Goal: Transaction & Acquisition: Book appointment/travel/reservation

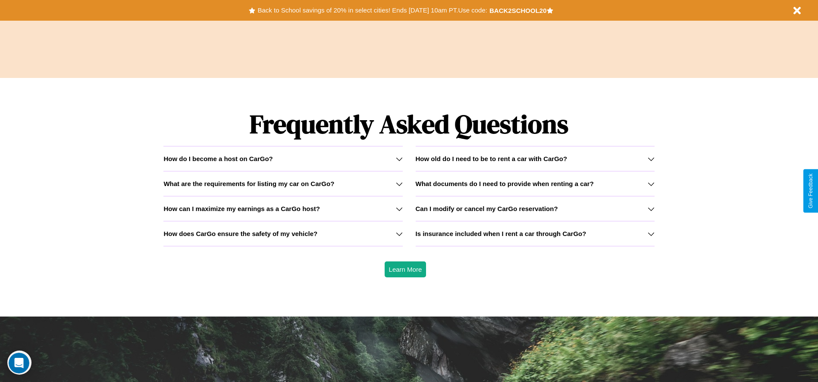
scroll to position [1237, 0]
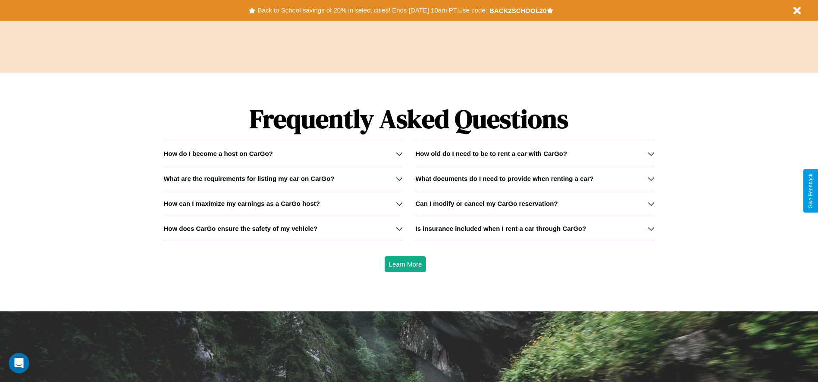
click at [535, 178] on h3 "What documents do I need to provide when renting a car?" at bounding box center [505, 178] width 178 height 7
click at [535, 228] on h3 "Is insurance included when I rent a car through CarGo?" at bounding box center [501, 228] width 171 height 7
click at [399, 228] on icon at bounding box center [399, 228] width 7 height 7
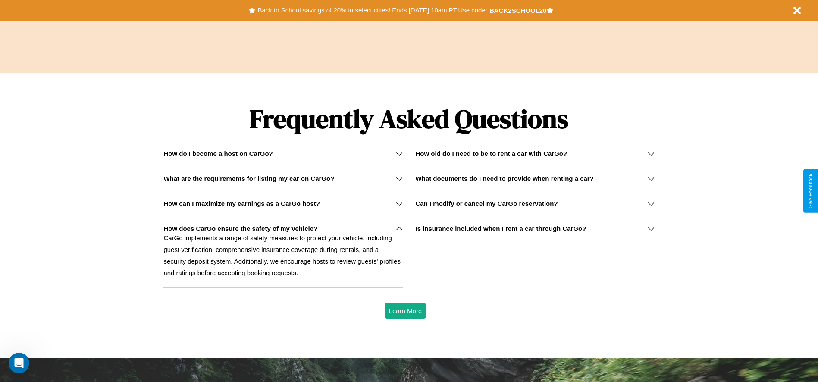
click at [650, 178] on icon at bounding box center [650, 178] width 7 height 7
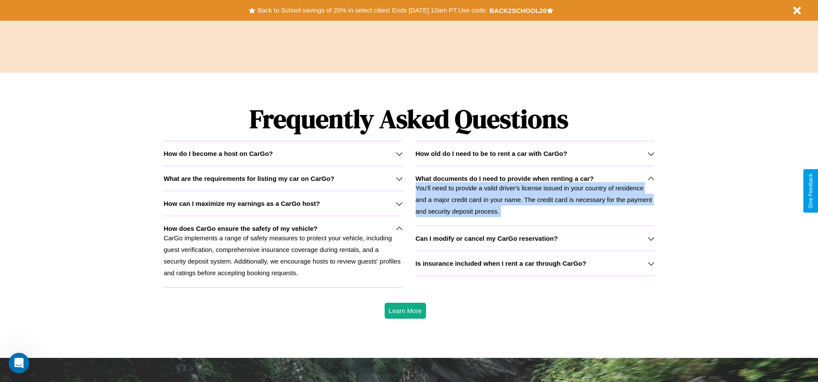
click at [535, 196] on p "You'll need to provide a valid driver's license issued in your country of resid…" at bounding box center [535, 199] width 239 height 35
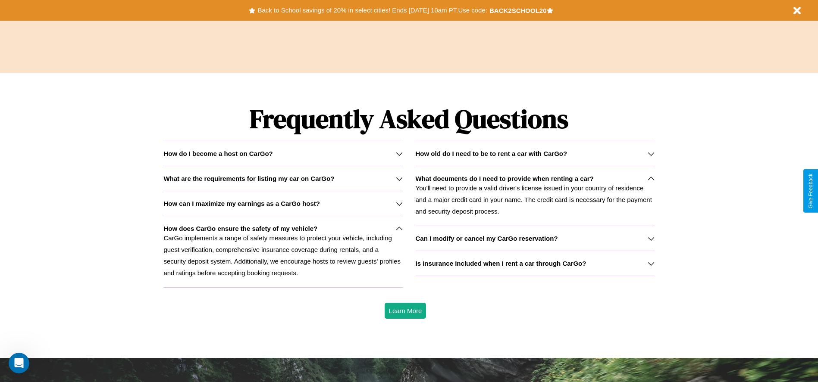
click at [399, 178] on icon at bounding box center [399, 178] width 7 height 7
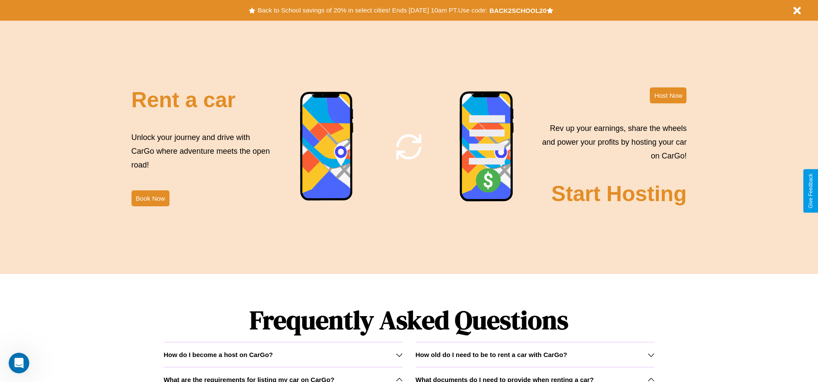
scroll to position [0, 0]
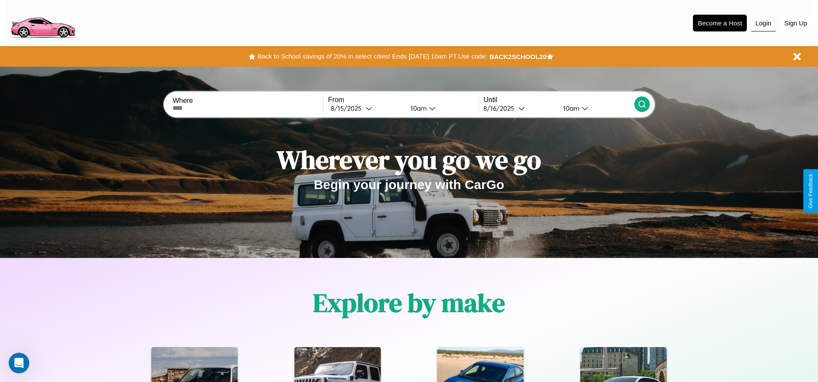
click at [763, 23] on button "Login" at bounding box center [763, 23] width 25 height 16
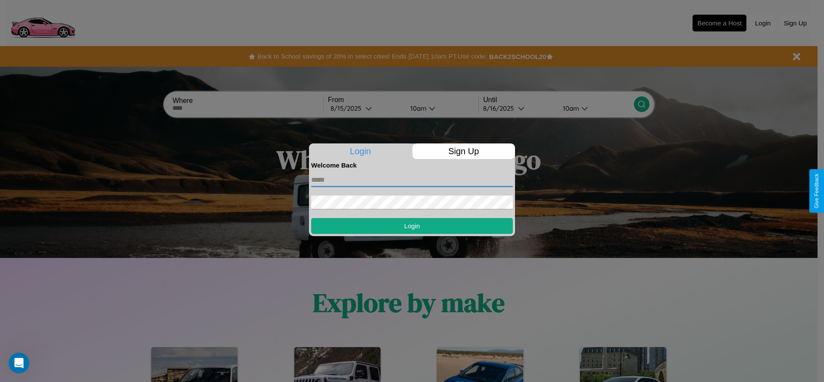
click at [412, 180] on input "text" at bounding box center [412, 180] width 202 height 14
type input "**********"
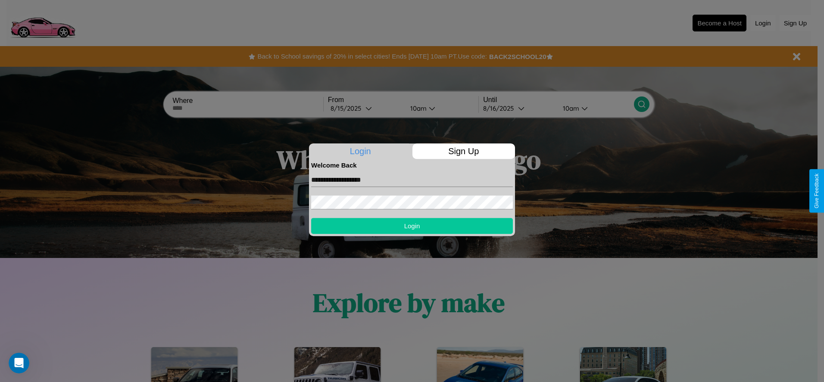
click at [412, 226] on button "Login" at bounding box center [412, 226] width 202 height 16
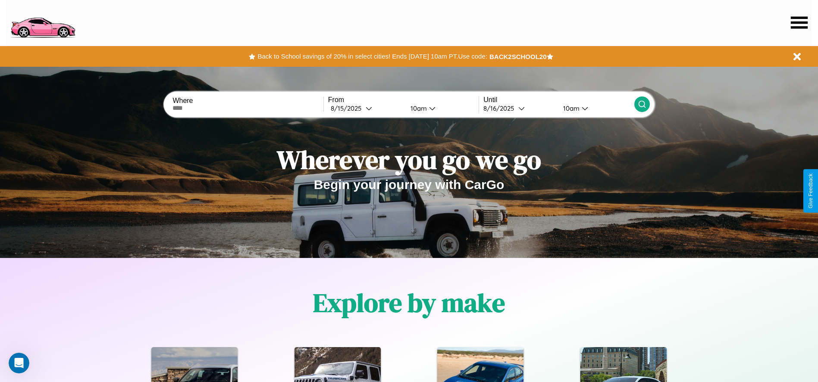
scroll to position [179, 0]
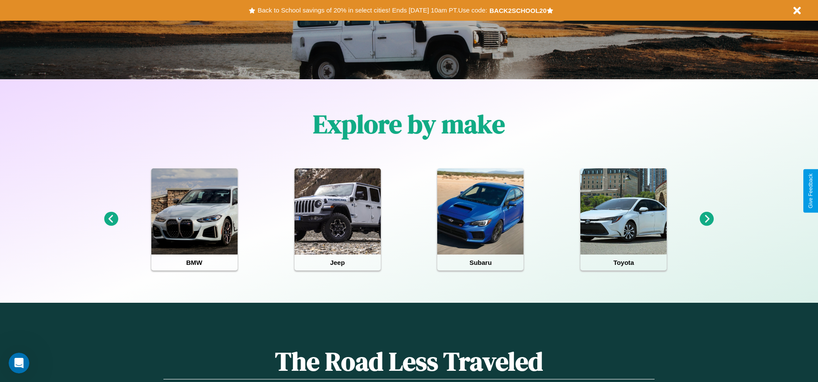
click at [111, 219] on icon at bounding box center [111, 219] width 14 height 14
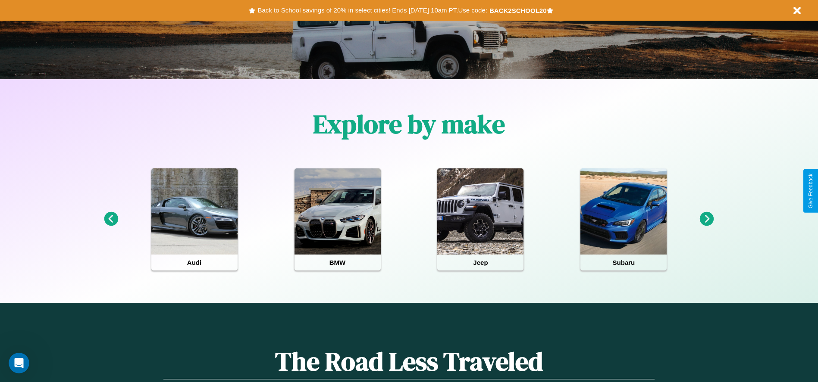
click at [707, 219] on icon at bounding box center [707, 219] width 14 height 14
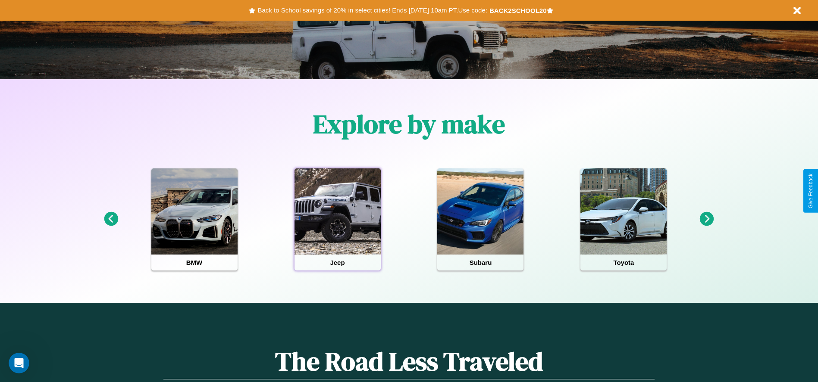
click at [337, 219] on div at bounding box center [337, 212] width 86 height 86
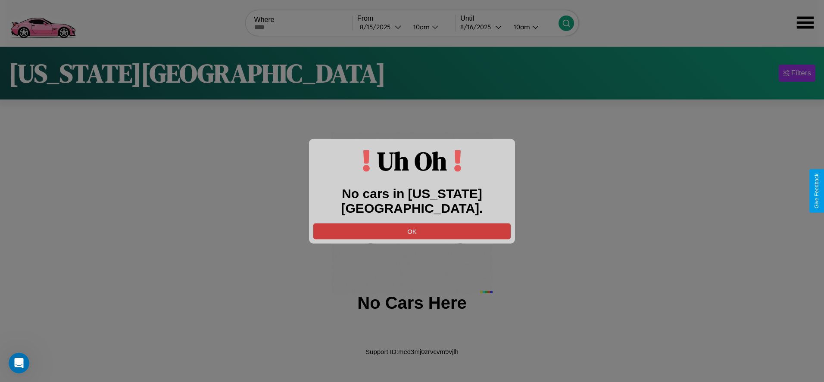
click at [412, 223] on button "OK" at bounding box center [411, 231] width 197 height 16
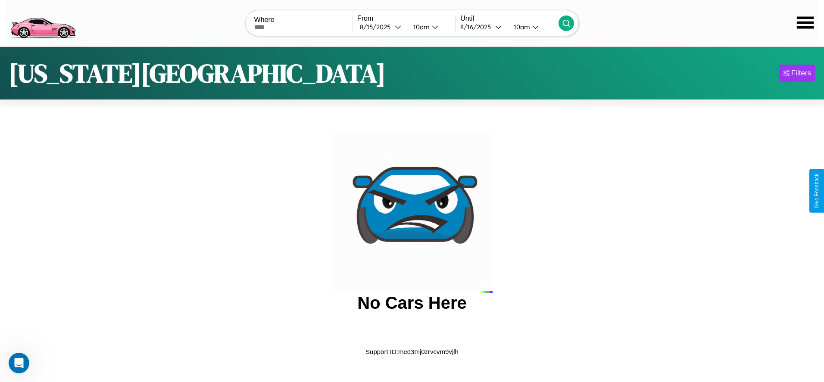
click at [303, 27] on input "text" at bounding box center [303, 27] width 98 height 7
type input "*******"
click at [381, 27] on div "8 / 15 / 2025" at bounding box center [377, 27] width 35 height 8
select select "*"
select select "****"
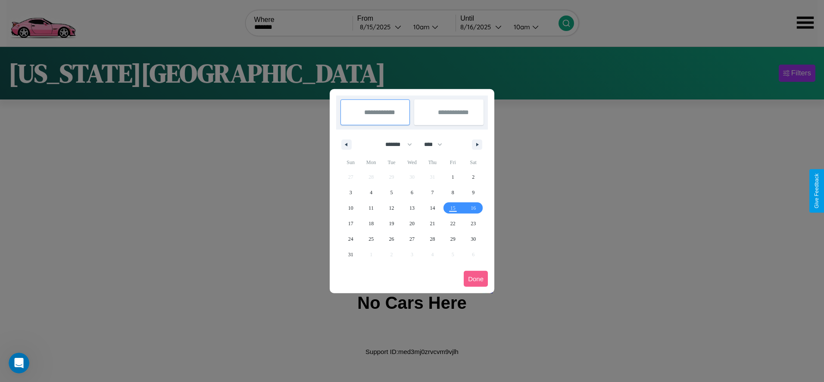
drag, startPoint x: 395, startPoint y: 144, endPoint x: 412, endPoint y: 173, distance: 33.3
click at [395, 144] on select "******* ******** ***** ***** *** **** **** ****** ********* ******* ******** **…" at bounding box center [397, 145] width 37 height 14
select select "*"
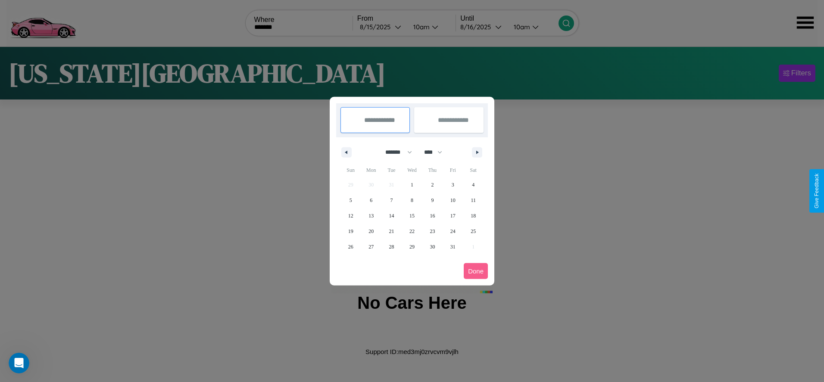
drag, startPoint x: 437, startPoint y: 152, endPoint x: 412, endPoint y: 173, distance: 32.5
click at [437, 152] on select "**** **** **** **** **** **** **** **** **** **** **** **** **** **** **** ****…" at bounding box center [433, 152] width 26 height 14
select select "****"
click at [473, 247] on span "31" at bounding box center [473, 247] width 5 height 16
type input "**********"
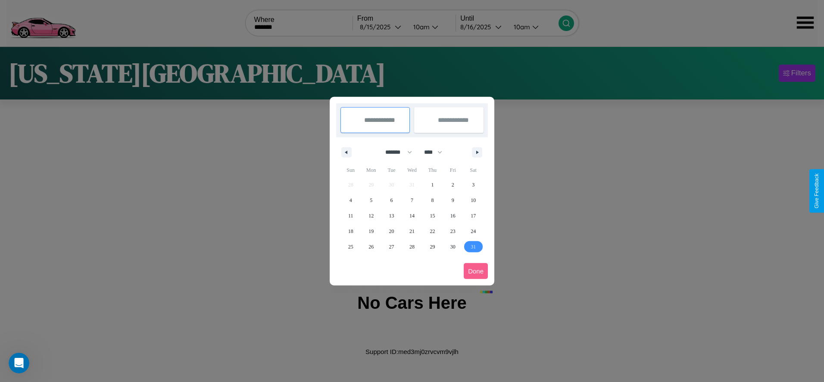
type input "**********"
click at [477, 152] on icon "button" at bounding box center [479, 152] width 4 height 3
select select "*"
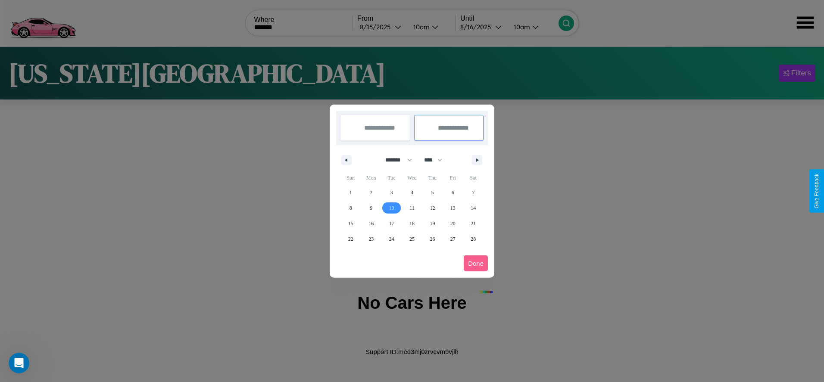
click at [391, 208] on span "10" at bounding box center [391, 208] width 5 height 16
type input "**********"
select select "*"
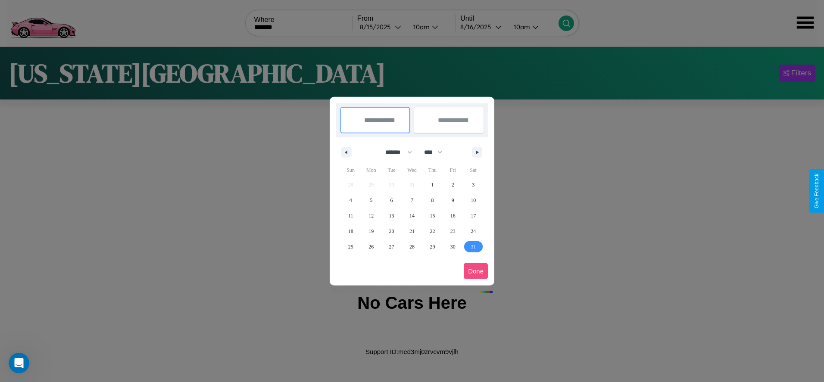
click at [476, 271] on button "Done" at bounding box center [476, 271] width 24 height 16
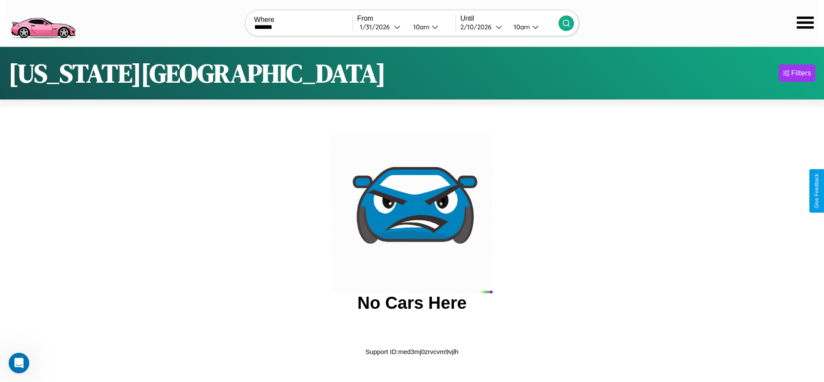
click at [566, 23] on icon at bounding box center [566, 23] width 9 height 9
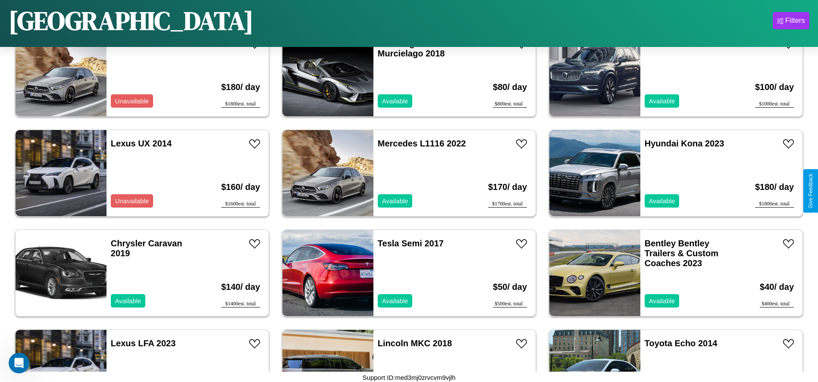
scroll to position [4596, 0]
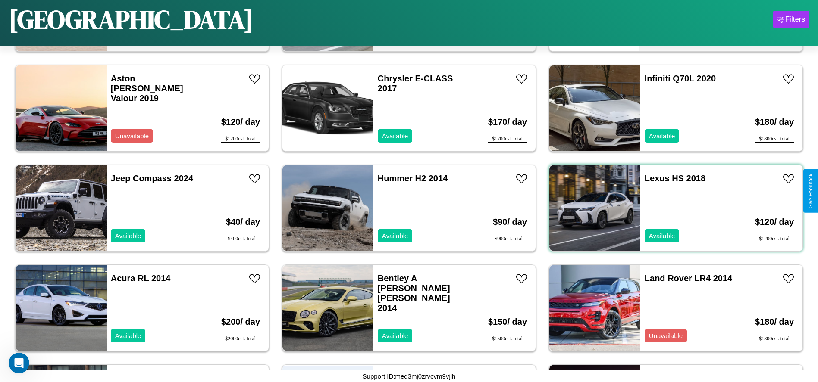
click at [670, 208] on div "Lexus HS 2018 Available" at bounding box center [690, 208] width 100 height 86
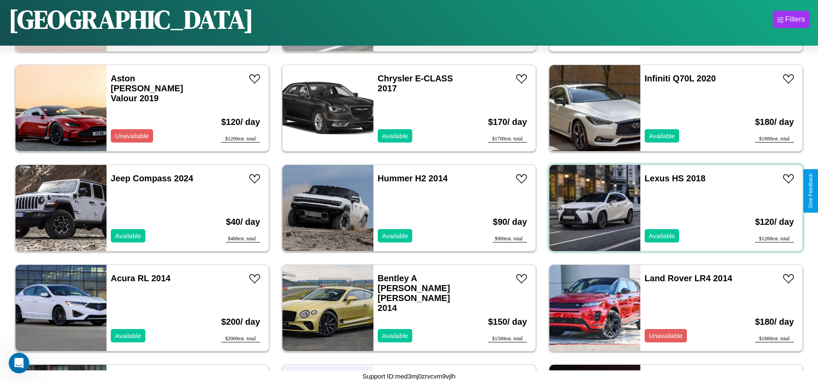
click at [670, 208] on div "Lexus HS 2018 Available" at bounding box center [690, 208] width 100 height 86
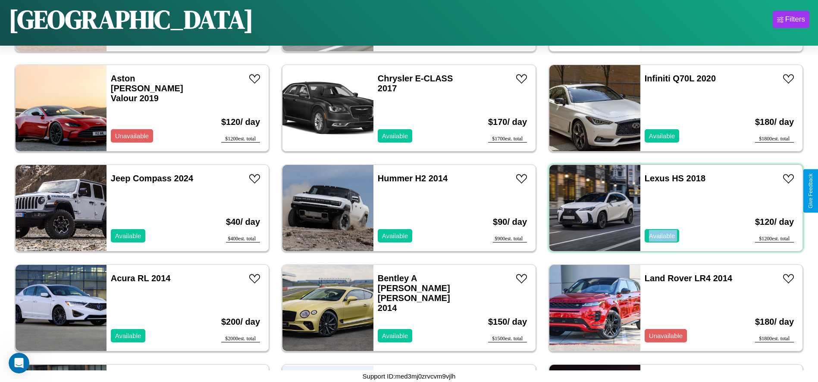
click at [670, 208] on div "Lexus HS 2018 Available" at bounding box center [690, 208] width 100 height 86
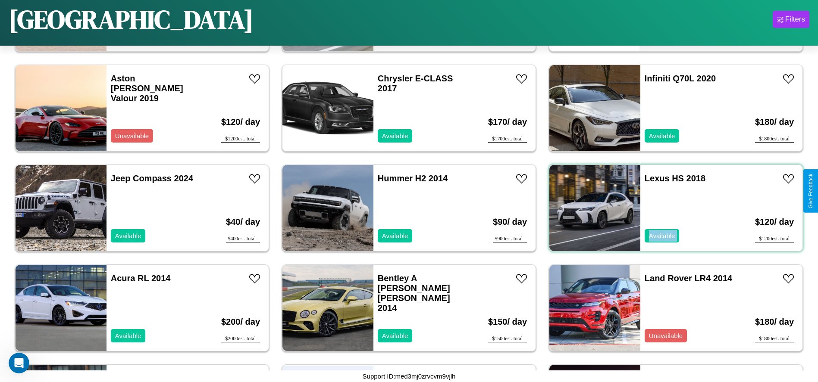
click at [670, 208] on div "Lexus HS 2018 Available" at bounding box center [690, 208] width 100 height 86
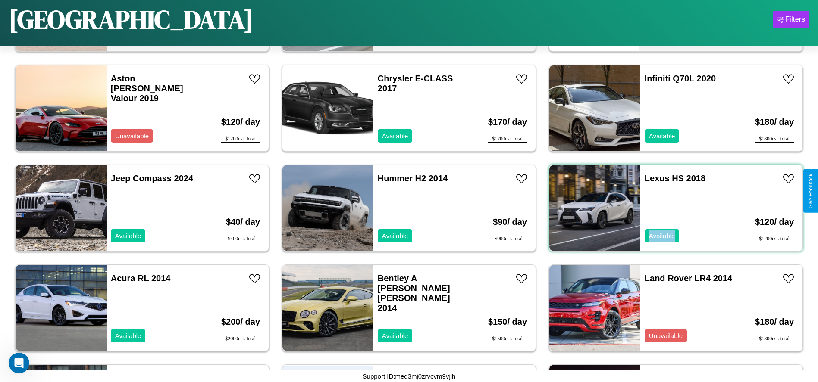
click at [670, 208] on div "Lexus HS 2018 Available" at bounding box center [690, 208] width 100 height 86
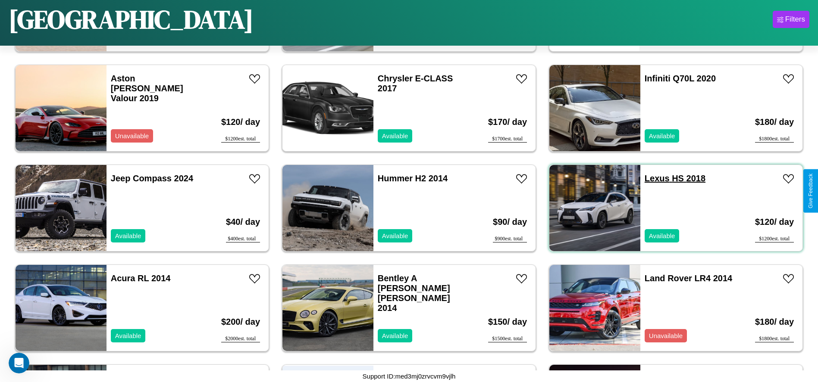
click at [651, 178] on link "Lexus HS 2018" at bounding box center [674, 178] width 61 height 9
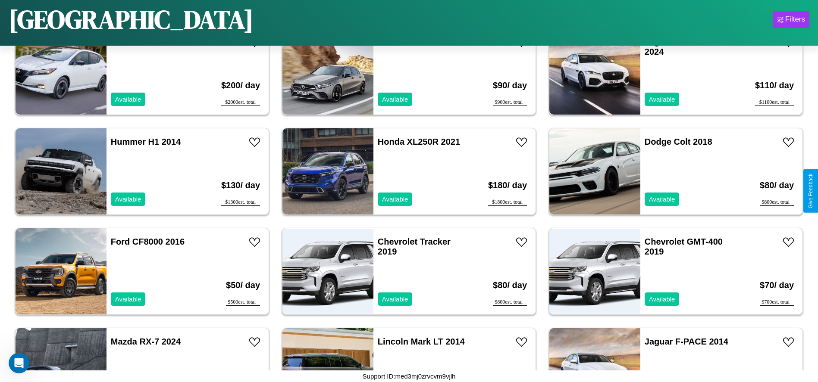
scroll to position [3696, 0]
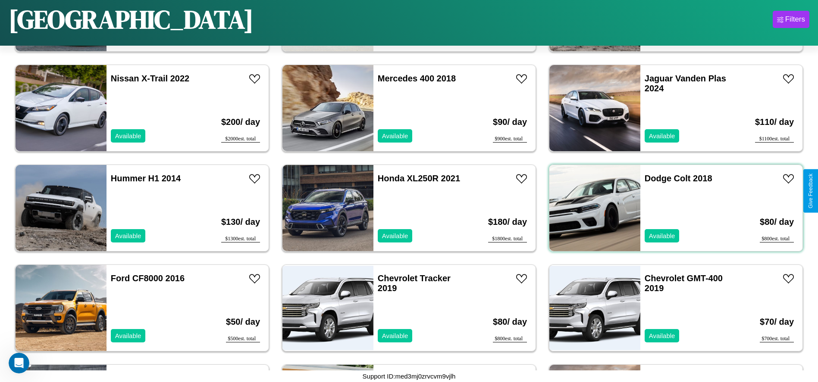
click at [670, 208] on div "Dodge Colt 2018 Available" at bounding box center [690, 208] width 100 height 86
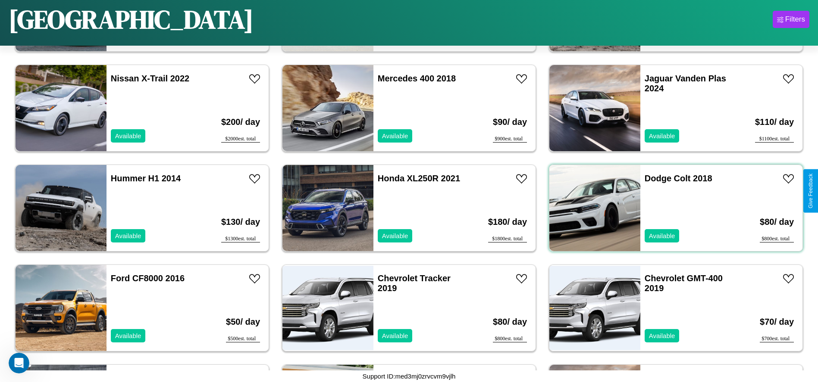
click at [670, 208] on div "Dodge Colt 2018 Available" at bounding box center [690, 208] width 100 height 86
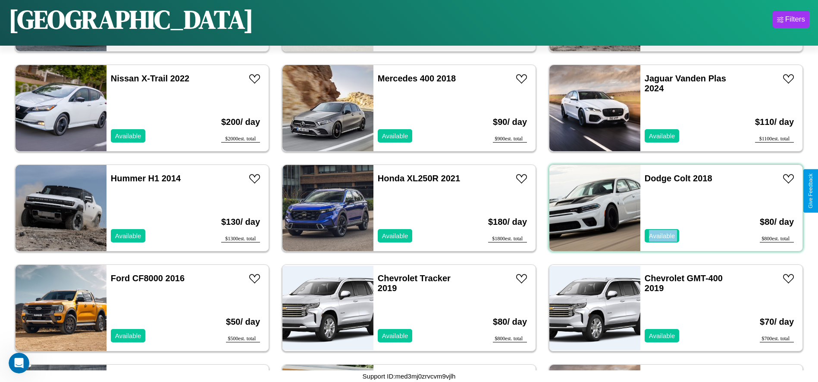
click at [670, 208] on div "Dodge Colt 2018 Available" at bounding box center [690, 208] width 100 height 86
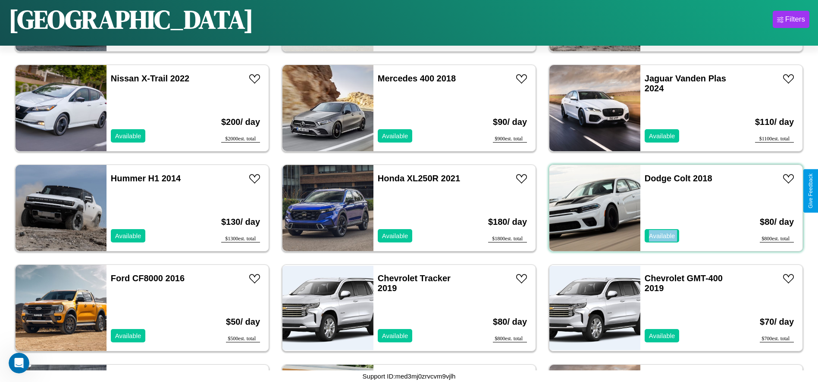
click at [670, 208] on div "Dodge Colt 2018 Available" at bounding box center [690, 208] width 100 height 86
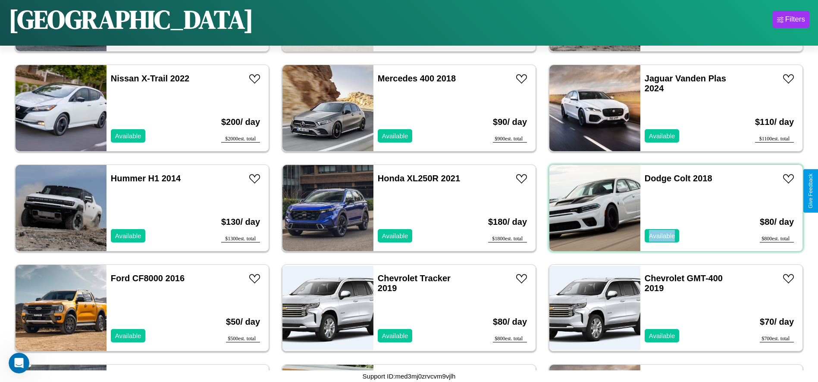
click at [670, 208] on div "Dodge Colt 2018 Available" at bounding box center [690, 208] width 100 height 86
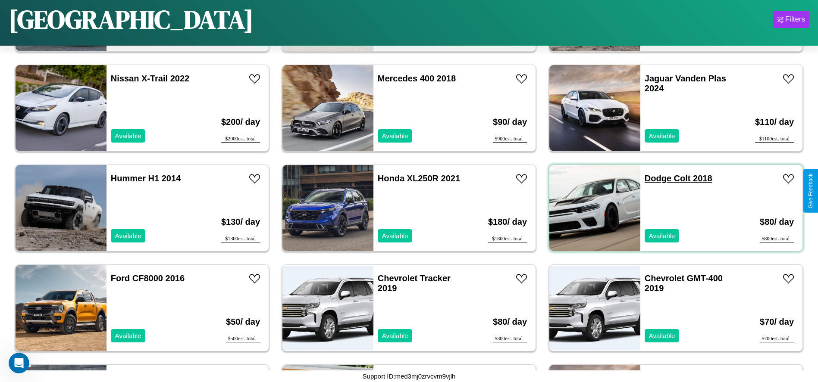
click at [652, 178] on link "Dodge Colt 2018" at bounding box center [678, 178] width 68 height 9
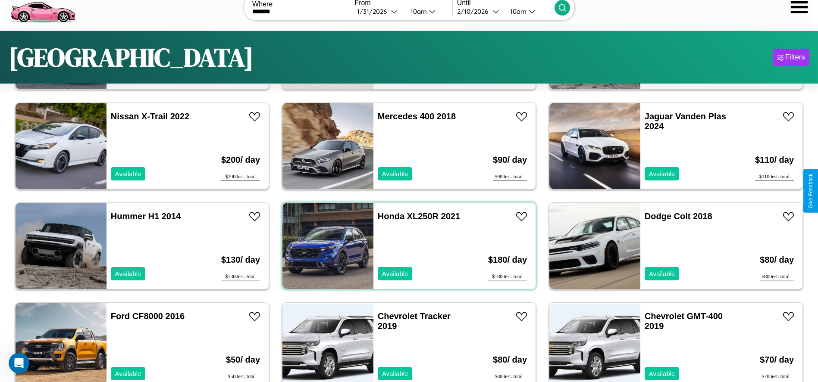
scroll to position [0, 0]
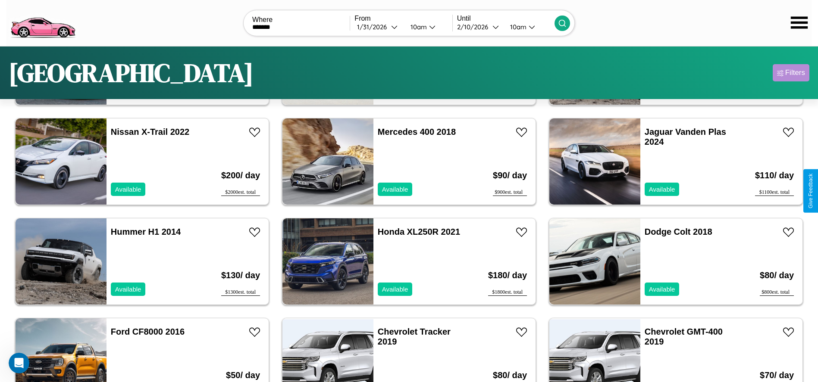
click at [791, 73] on div "Filters" at bounding box center [795, 73] width 20 height 9
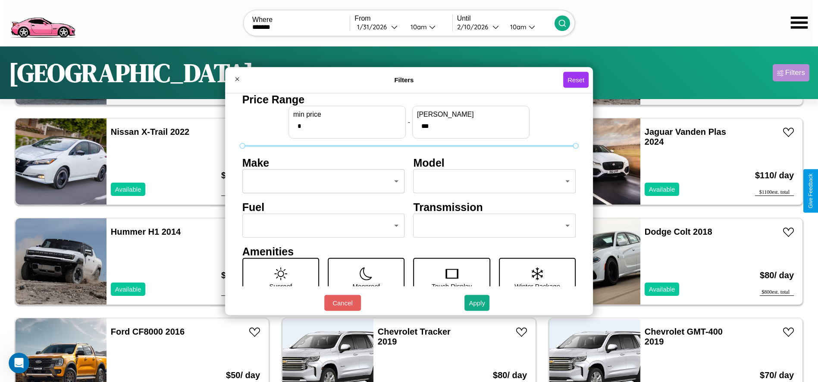
scroll to position [36, 0]
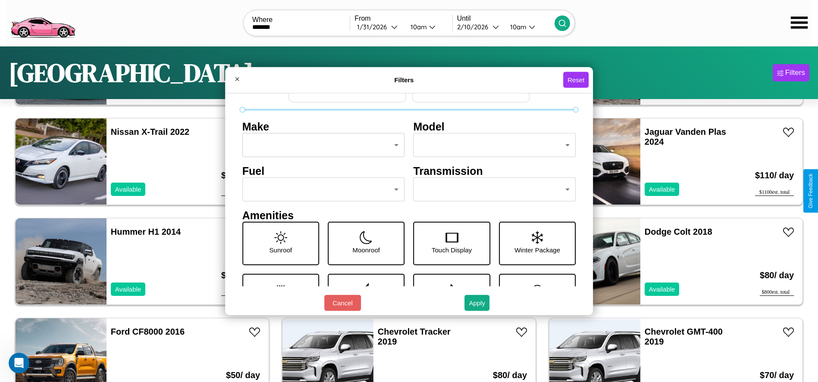
click at [321, 190] on body "CarGo Where ******* From 1 / 31 / 2026 10am Until 2 / 10 / 2026 10am Chicago Fi…" at bounding box center [409, 218] width 818 height 436
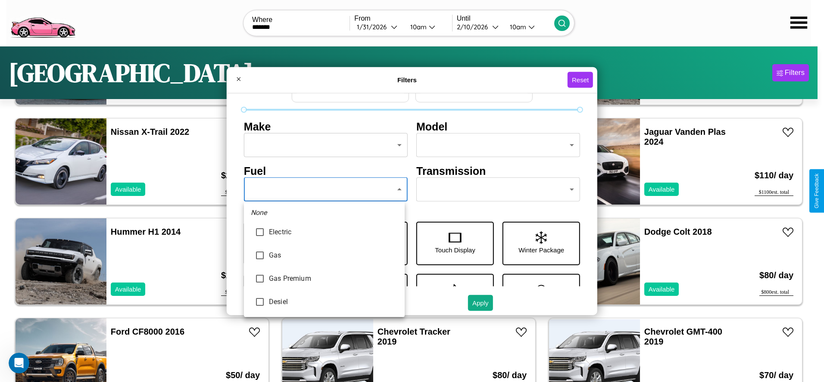
type input "**********"
click at [324, 190] on div at bounding box center [412, 191] width 824 height 382
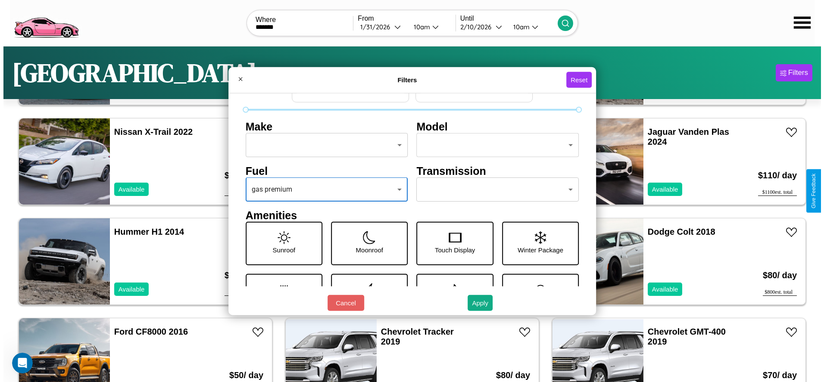
scroll to position [0, 0]
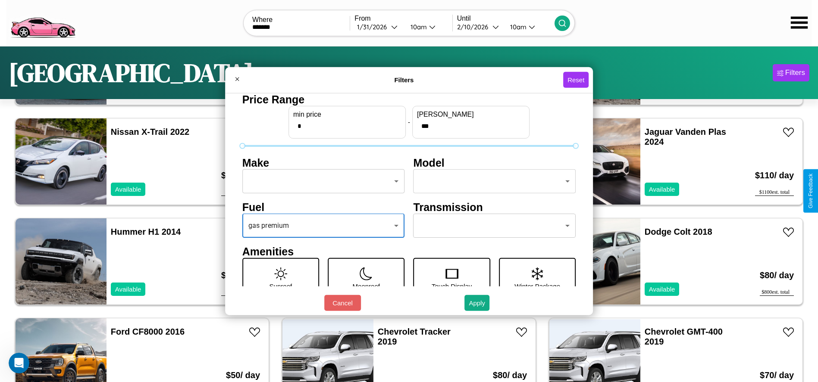
click at [321, 181] on body "CarGo Where ******* From 1 / 31 / 2026 10am Until 2 / 10 / 2026 10am Chicago Fi…" at bounding box center [409, 218] width 818 height 436
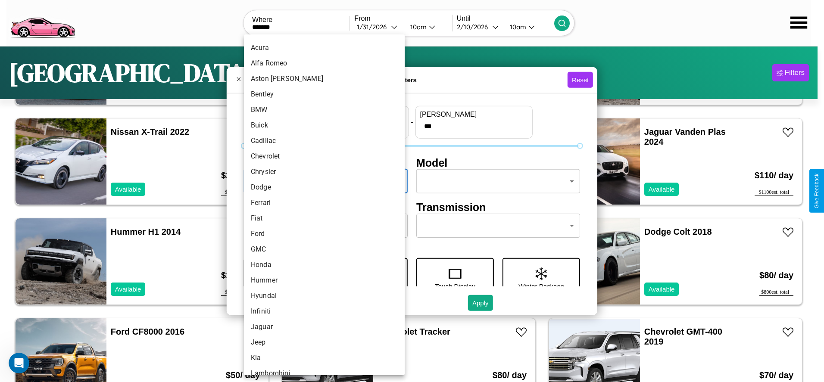
scroll to position [43, 0]
click at [321, 205] on li "Fiat" at bounding box center [324, 205] width 161 height 16
type input "****"
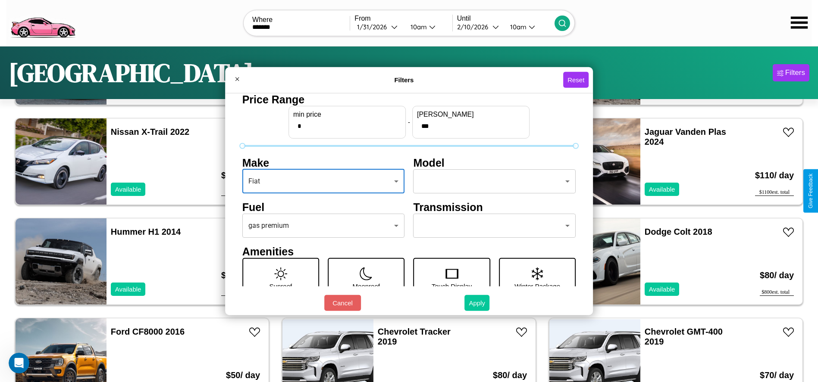
click at [477, 303] on button "Apply" at bounding box center [476, 303] width 25 height 16
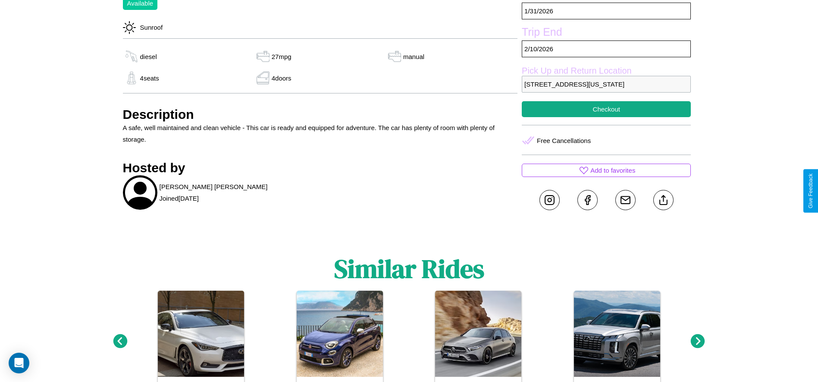
scroll to position [326, 0]
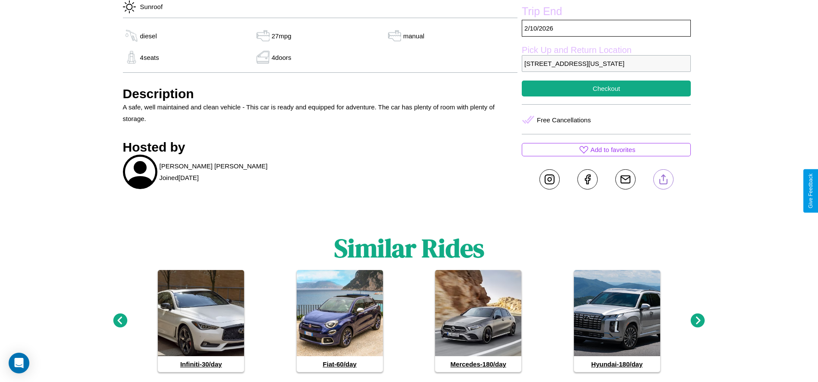
click at [663, 181] on line at bounding box center [663, 178] width 0 height 6
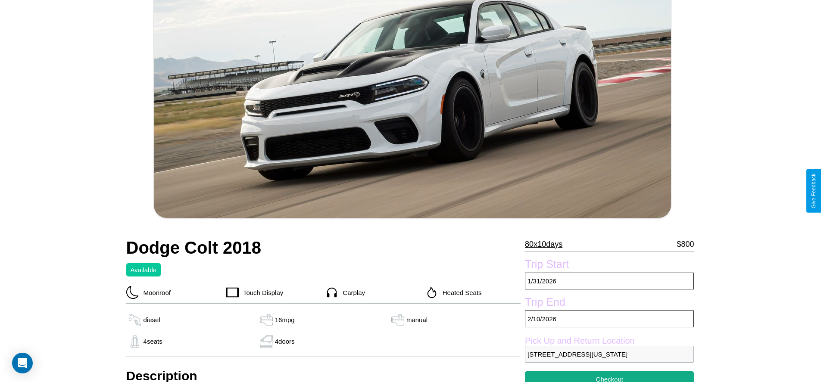
scroll to position [177, 0]
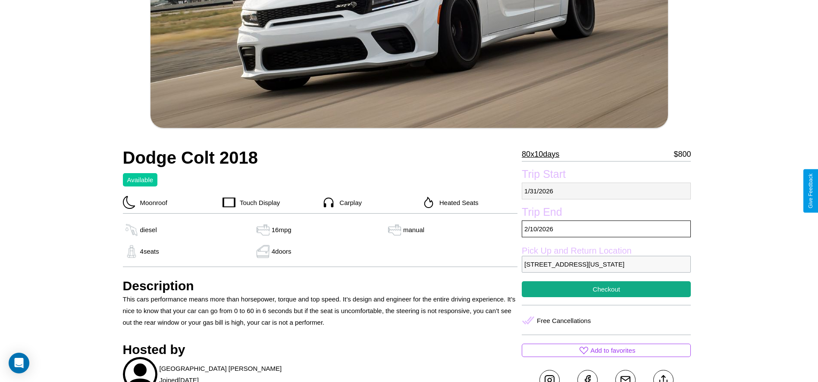
click at [606, 191] on p "[DATE]" at bounding box center [606, 191] width 169 height 17
select select "*"
select select "****"
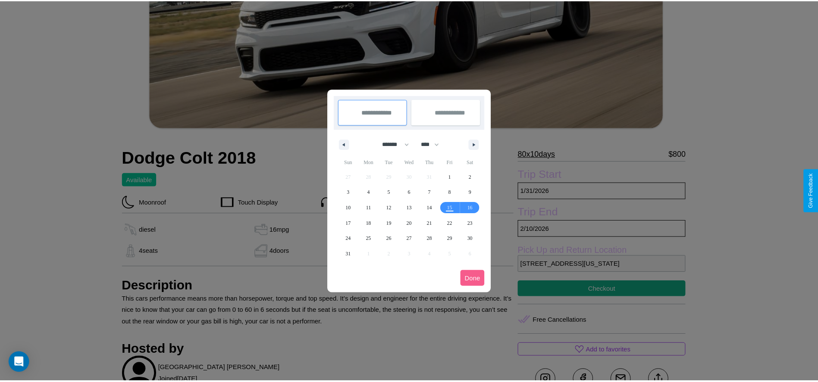
scroll to position [0, 0]
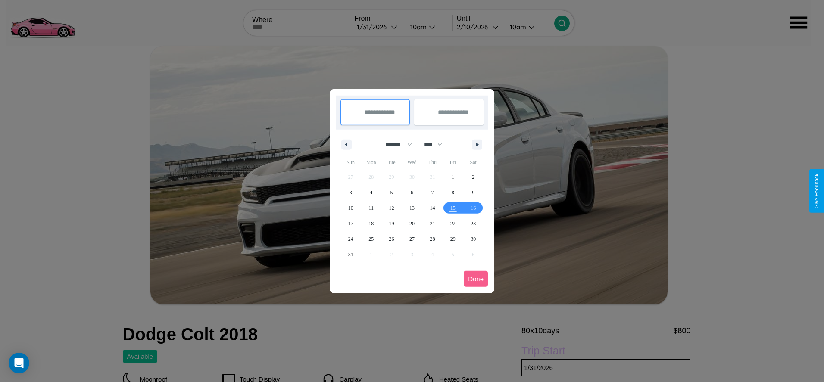
click at [378, 27] on div at bounding box center [412, 191] width 824 height 382
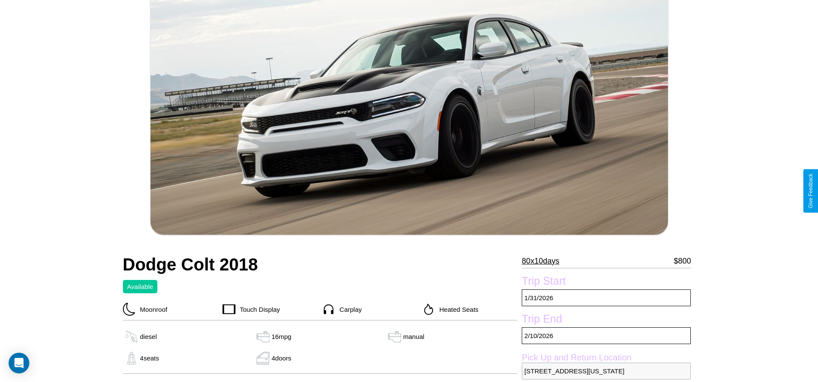
scroll to position [140, 0]
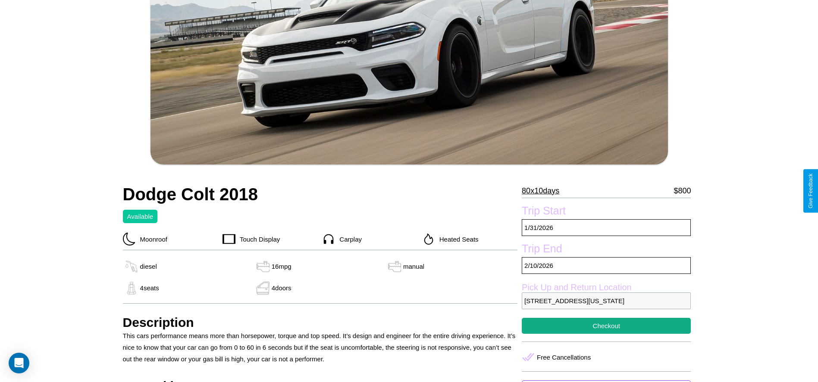
click at [544, 191] on p "80 x 10 days" at bounding box center [541, 191] width 38 height 14
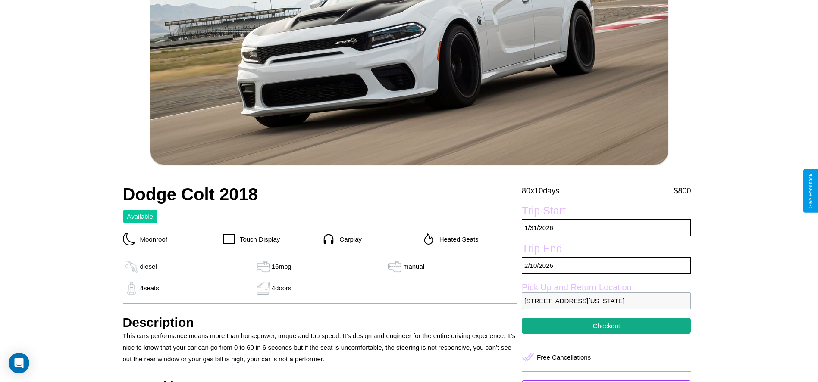
click at [544, 191] on p "80 x 10 days" at bounding box center [541, 191] width 38 height 14
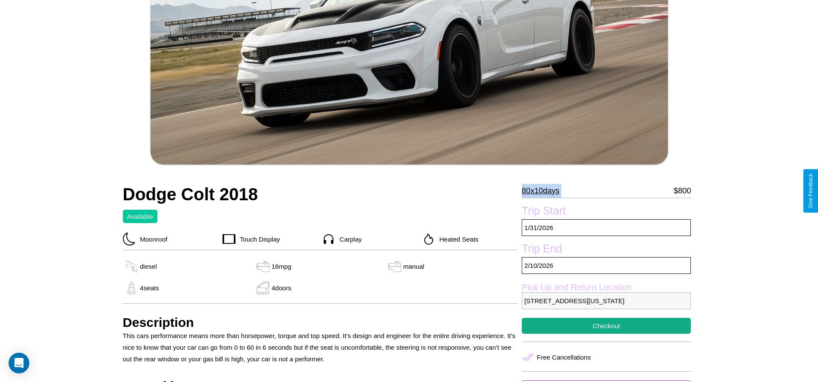
click at [544, 191] on p "80 x 10 days" at bounding box center [541, 191] width 38 height 14
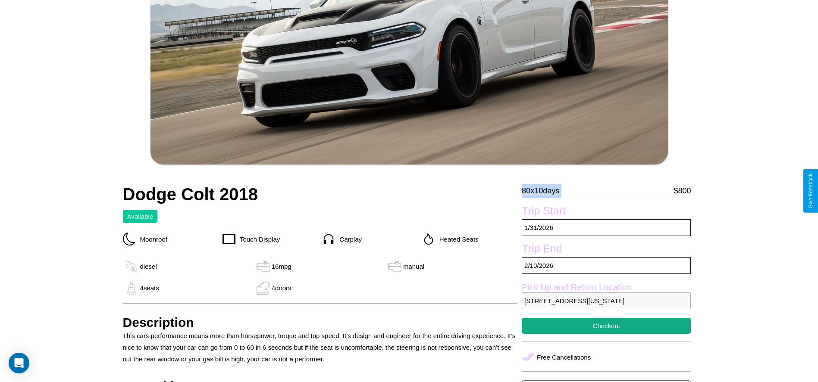
click at [544, 191] on p "80 x 10 days" at bounding box center [541, 191] width 38 height 14
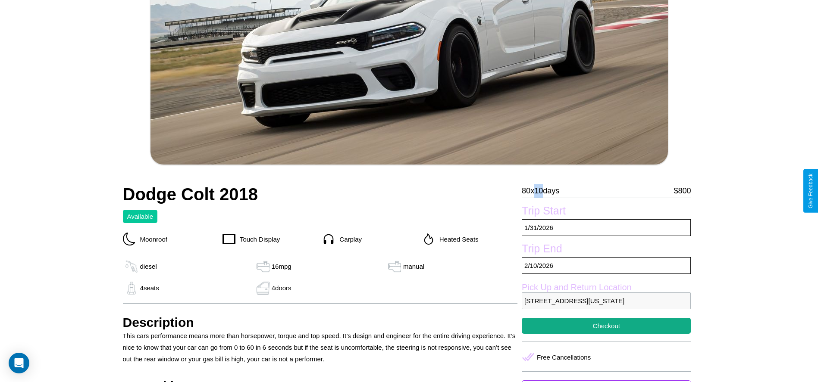
click at [544, 191] on p "80 x 10 days" at bounding box center [541, 191] width 38 height 14
